Goal: Task Accomplishment & Management: Manage account settings

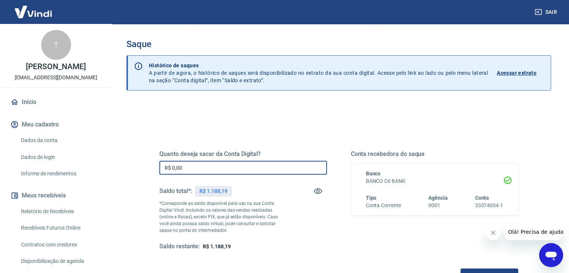
click at [186, 165] on input "R$ 0,00" at bounding box center [243, 168] width 168 height 14
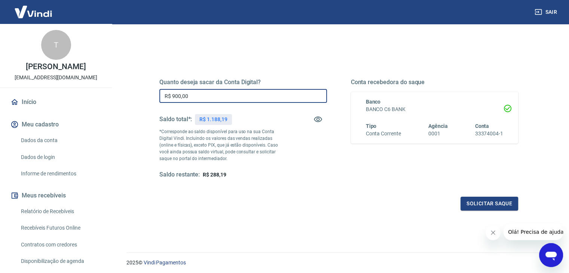
scroll to position [59, 0]
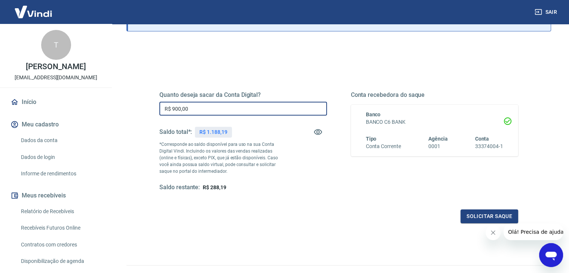
type input "R$ 900,00"
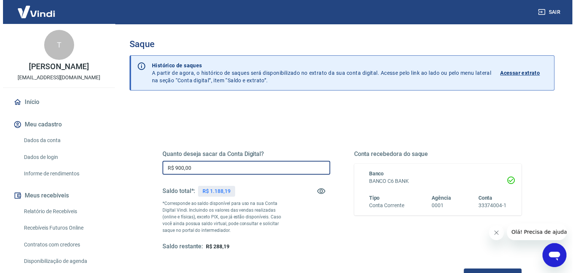
scroll to position [97, 0]
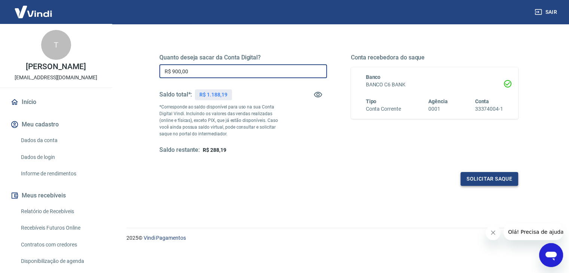
click at [481, 177] on button "Solicitar saque" at bounding box center [490, 179] width 58 height 14
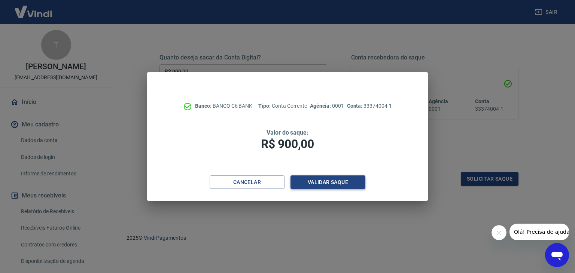
click at [322, 184] on button "Validar saque" at bounding box center [328, 183] width 75 height 14
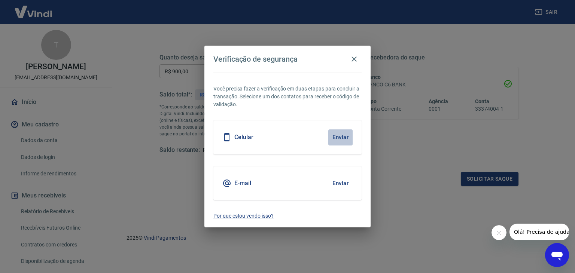
click at [340, 135] on button "Enviar" at bounding box center [340, 138] width 24 height 16
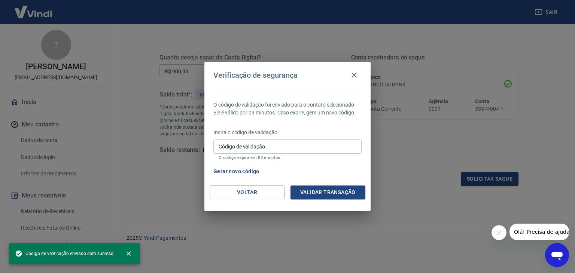
click at [248, 150] on input "Código de validação" at bounding box center [287, 147] width 148 height 14
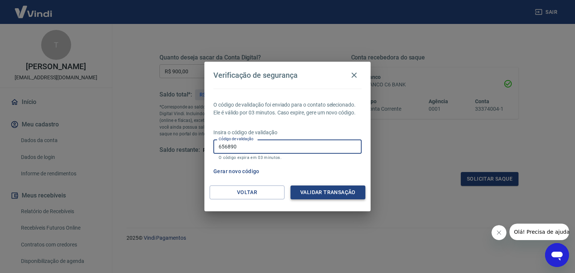
type input "656890"
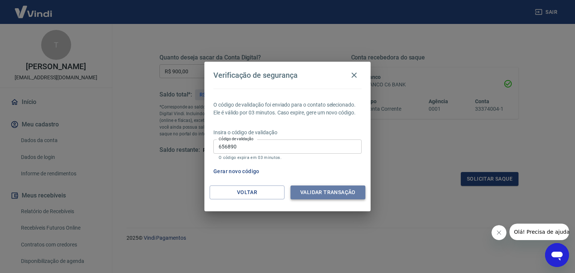
click at [319, 192] on button "Validar transação" at bounding box center [328, 193] width 75 height 14
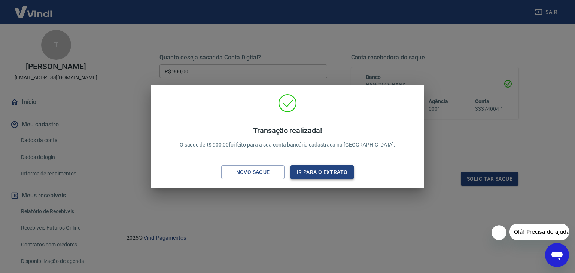
click at [322, 171] on button "Ir para o extrato" at bounding box center [322, 172] width 63 height 14
